Goal: Find specific page/section: Find specific page/section

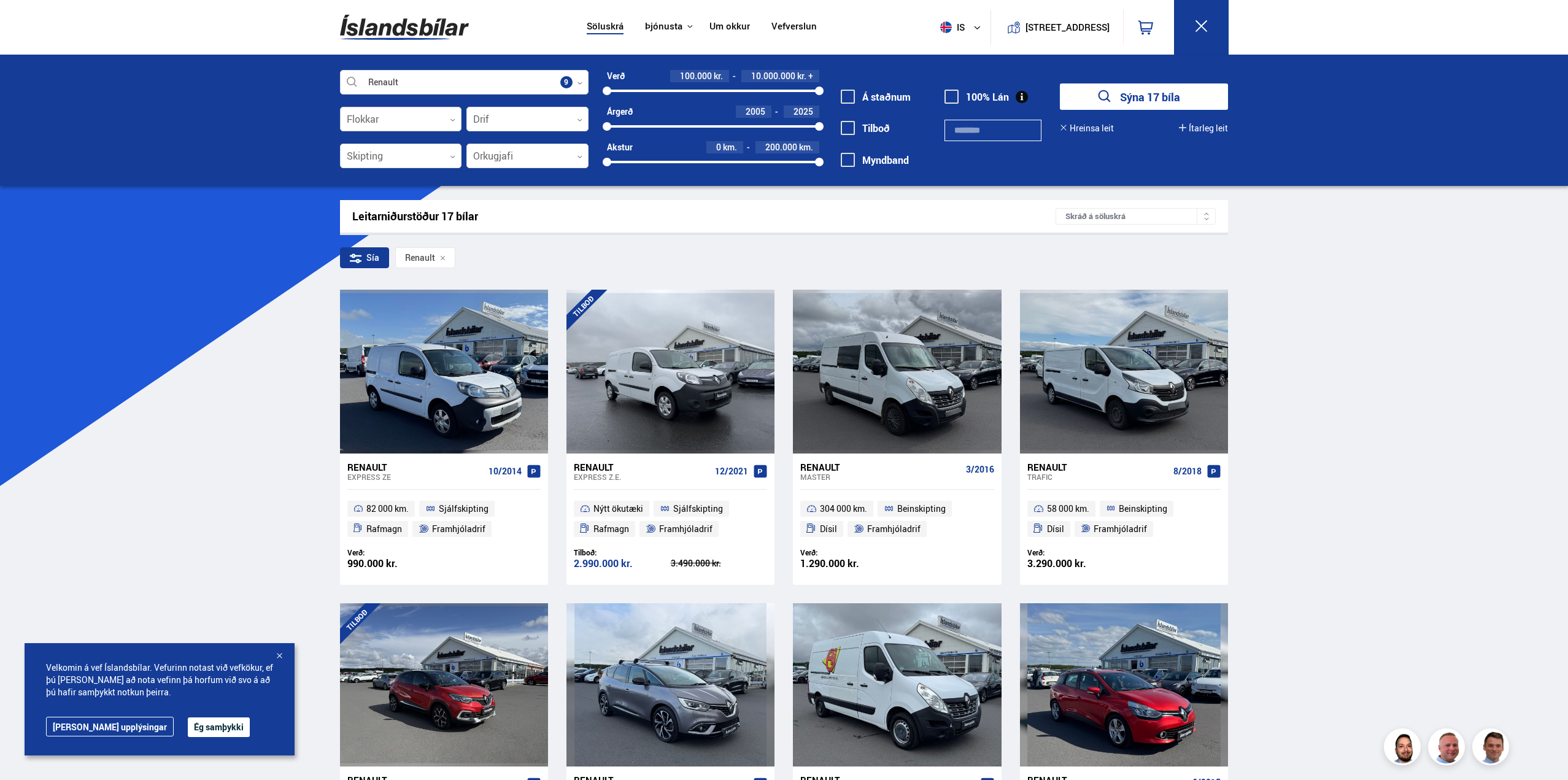
click at [429, 119] on div at bounding box center [401, 120] width 122 height 24
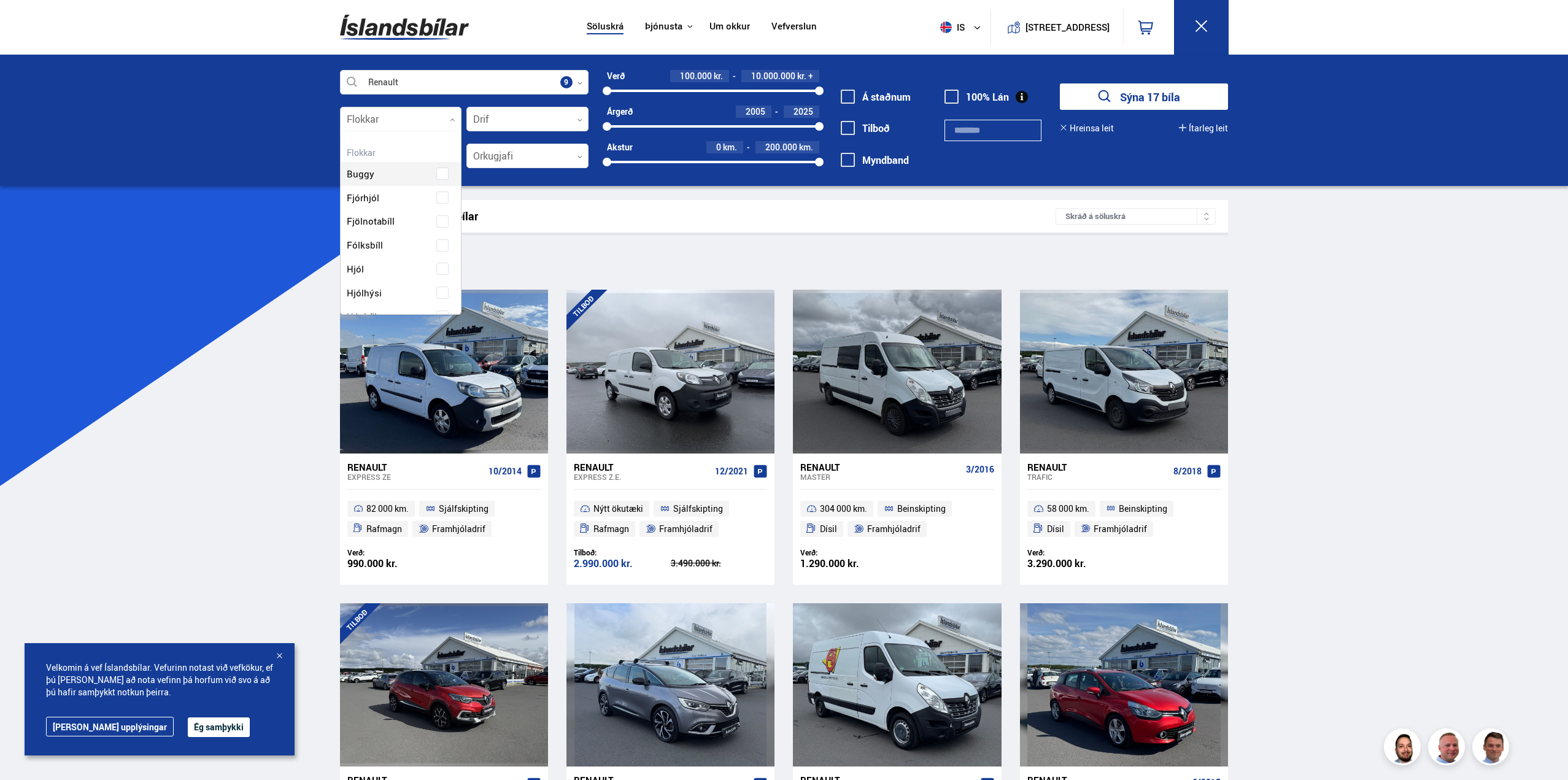
scroll to position [183, 117]
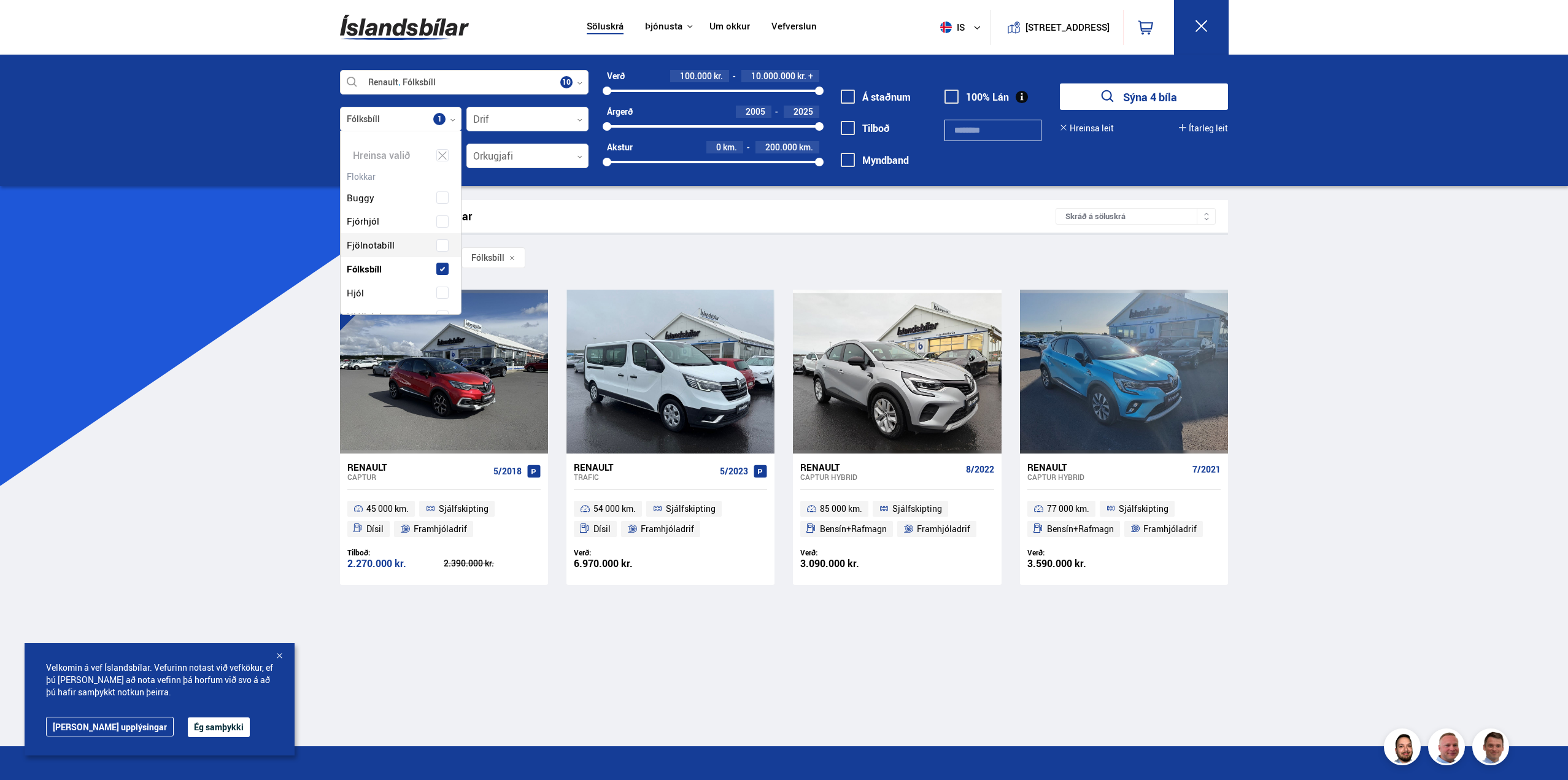
click at [1347, 429] on div "Söluskrá Þjónusta Íslandsbílar [DOMAIN_NAME] Íslandsvörn Leiðbeiningar Um okkur…" at bounding box center [784, 479] width 1568 height 958
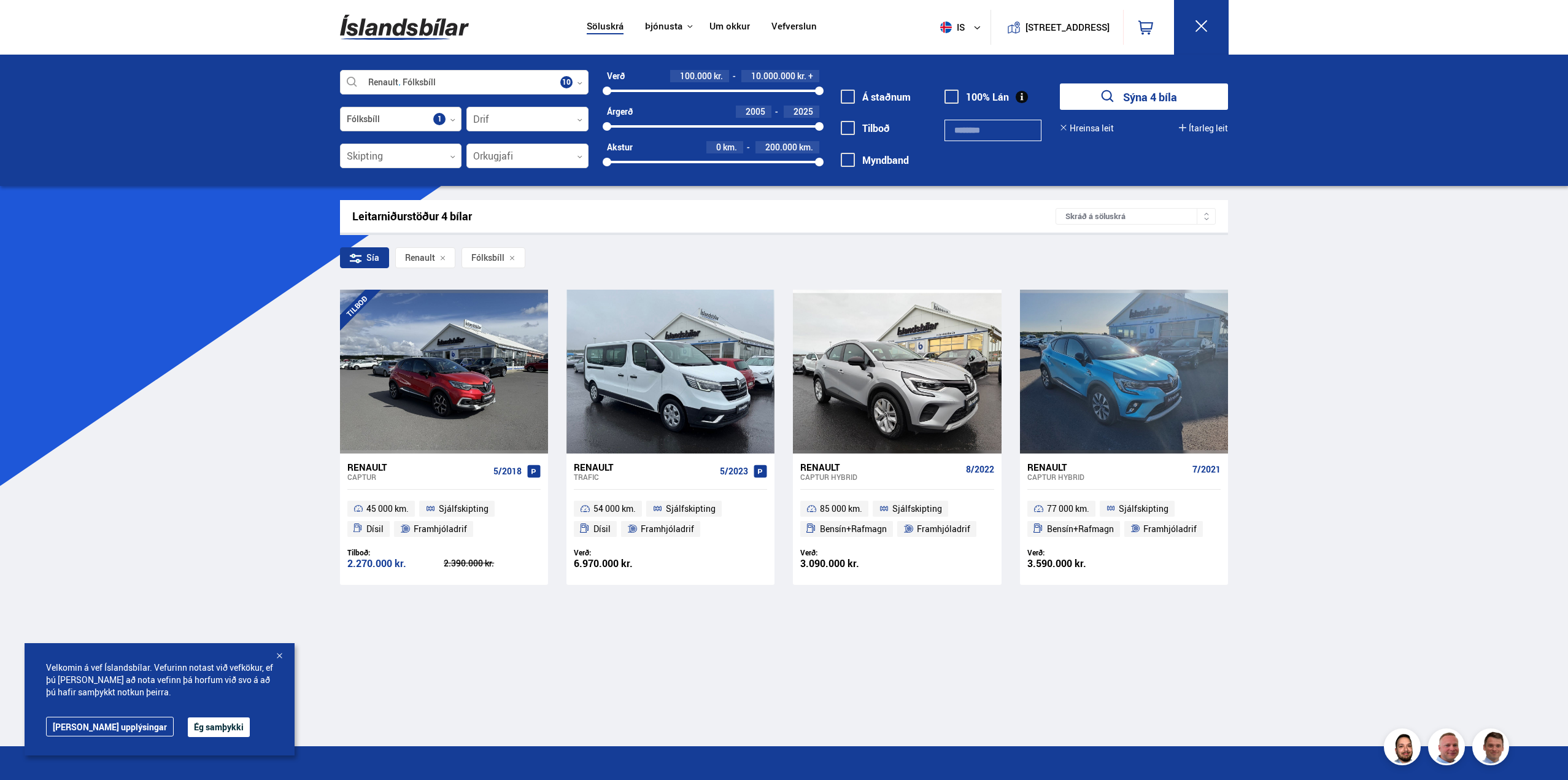
click at [445, 119] on div at bounding box center [401, 120] width 122 height 24
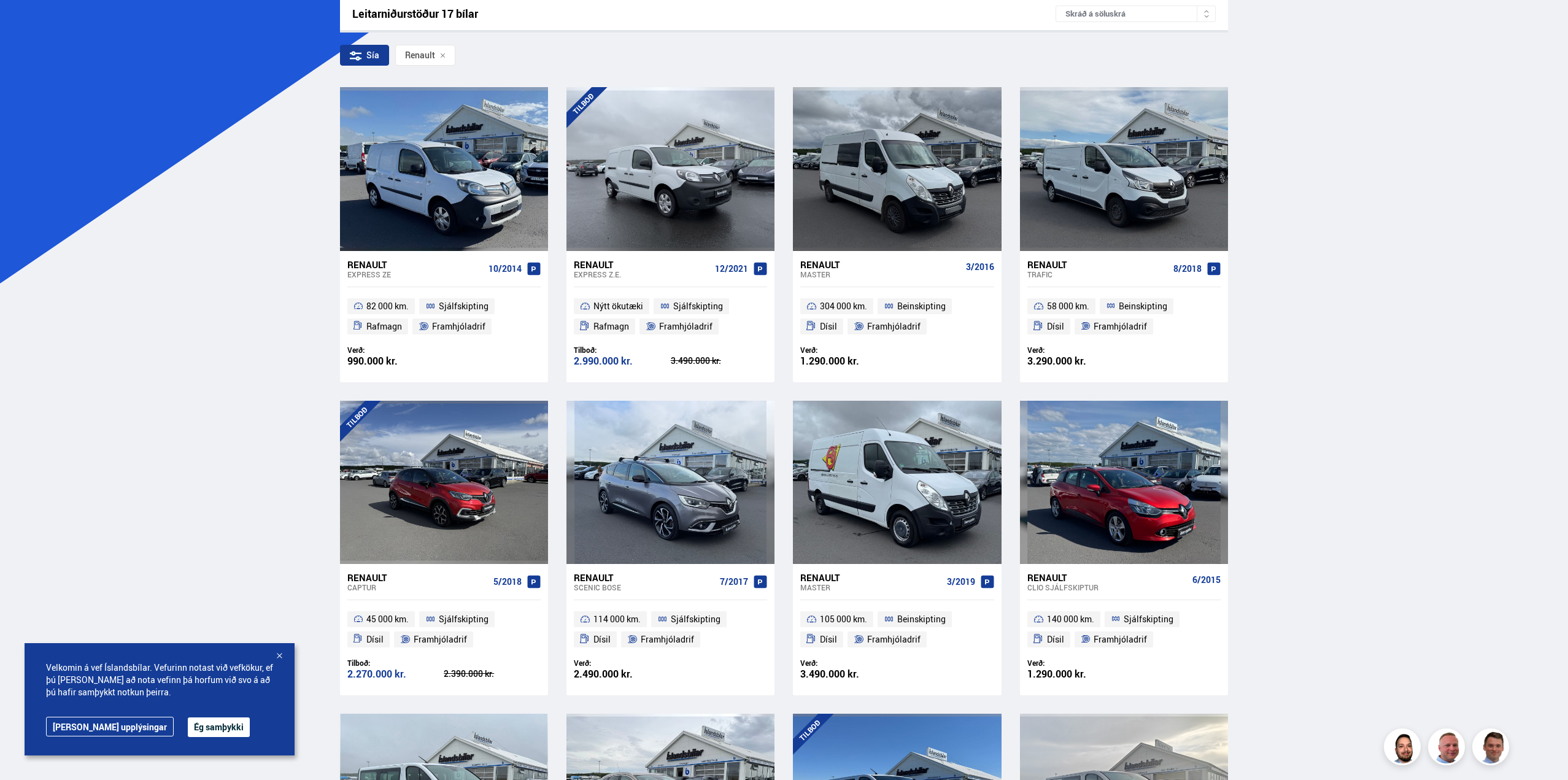
scroll to position [61, 0]
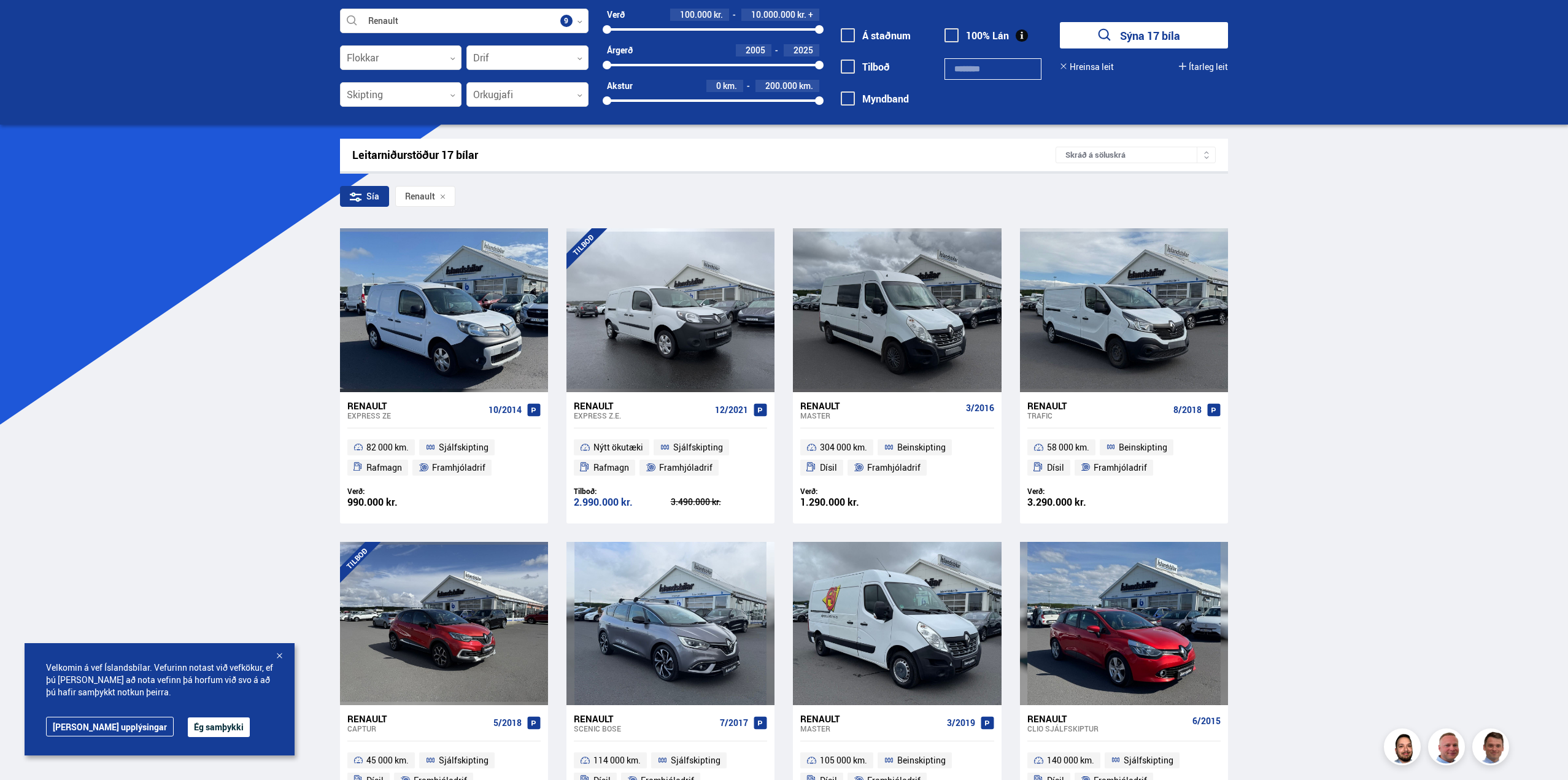
click at [443, 197] on icon at bounding box center [443, 197] width 6 height 6
